Goal: Information Seeking & Learning: Understand process/instructions

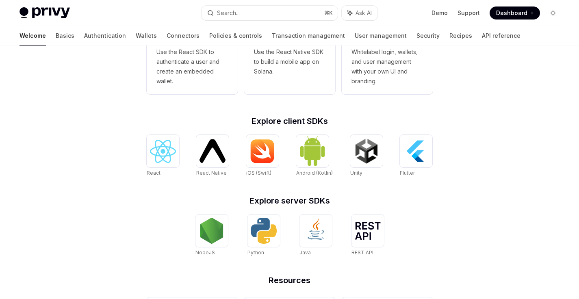
scroll to position [266, 0]
click at [162, 160] on img at bounding box center [163, 150] width 26 height 23
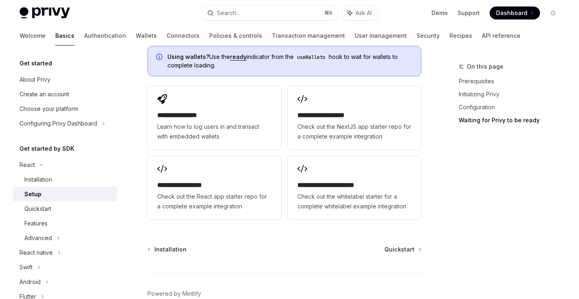
scroll to position [1125, 0]
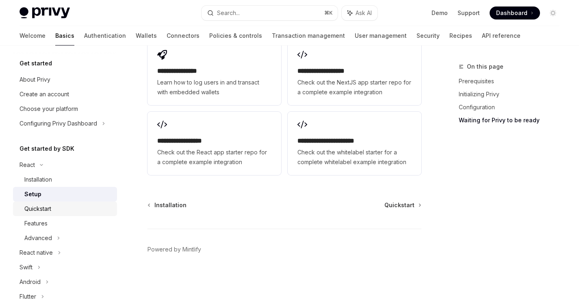
click at [41, 210] on div "Quickstart" at bounding box center [37, 209] width 27 height 10
type textarea "*"
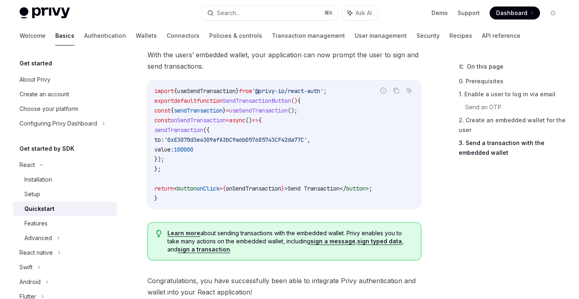
scroll to position [826, 0]
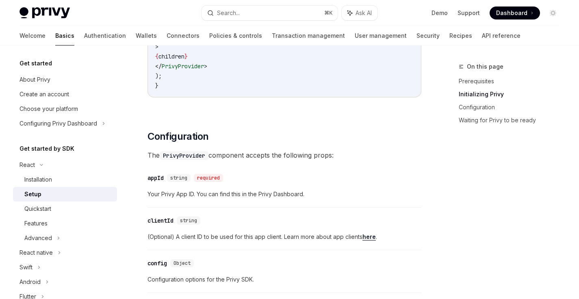
scroll to position [496, 0]
